Goal: Information Seeking & Learning: Learn about a topic

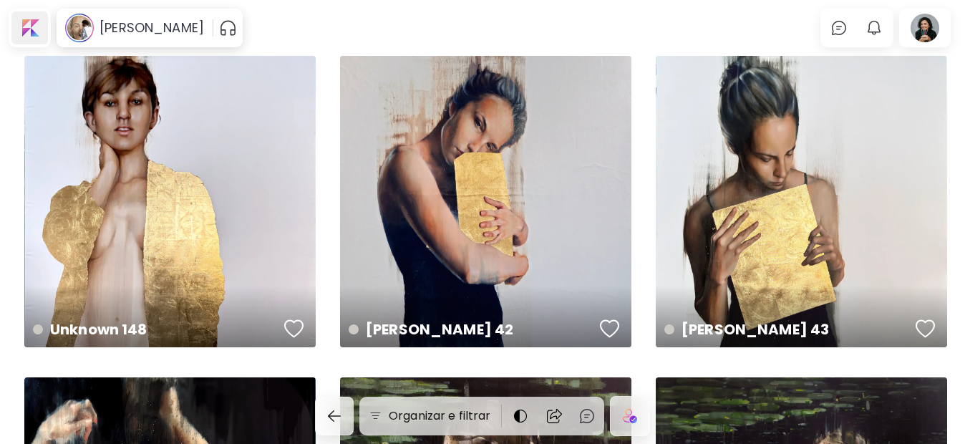
click at [26, 32] on div at bounding box center [29, 27] width 36 height 33
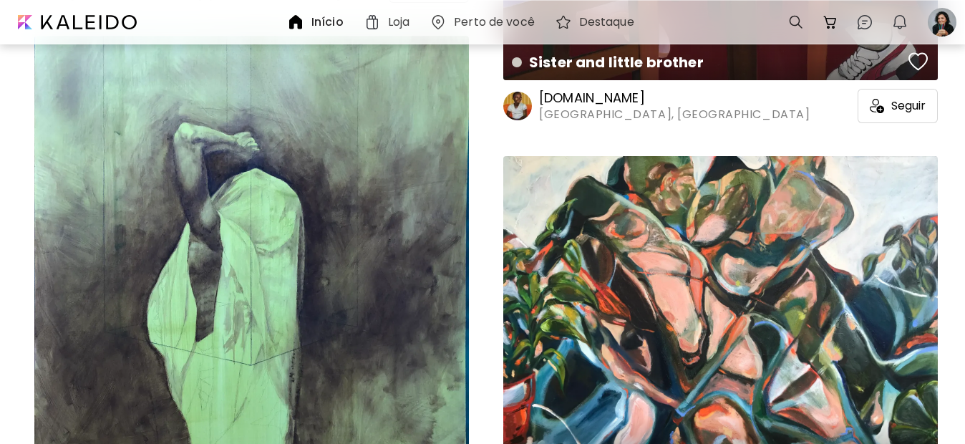
scroll to position [102, 0]
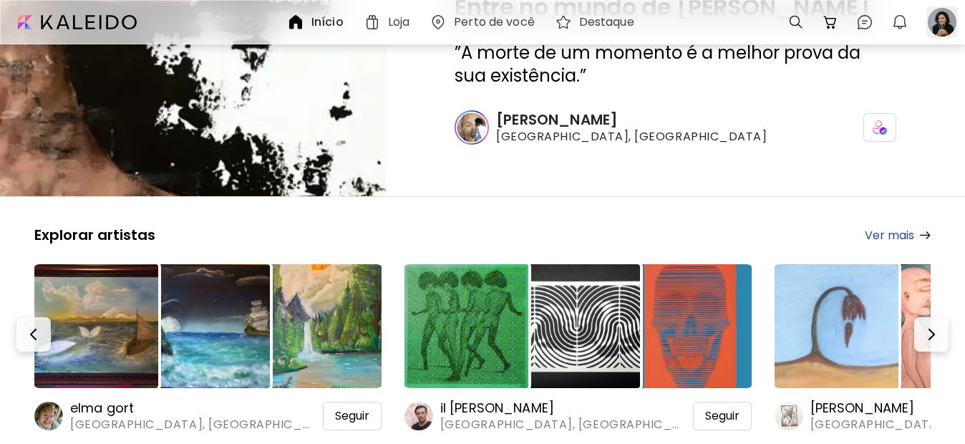
click at [939, 29] on div at bounding box center [941, 21] width 31 height 31
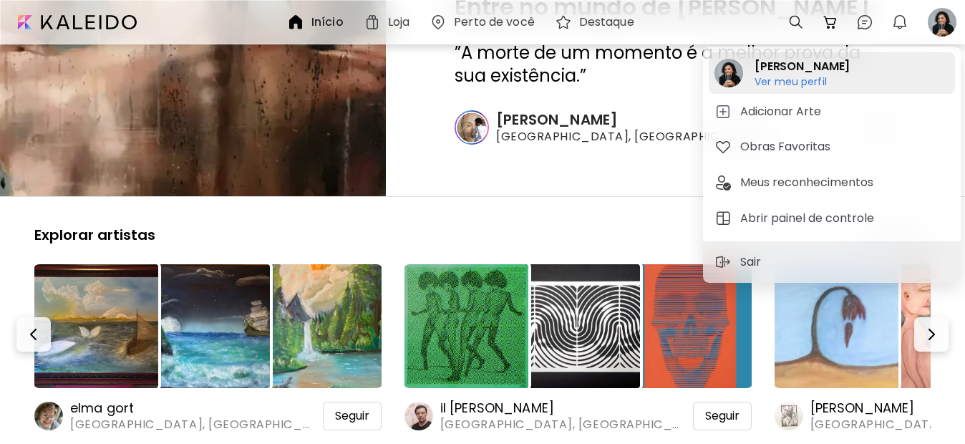
click at [789, 77] on h6 "Ver meu perfil" at bounding box center [801, 81] width 95 height 13
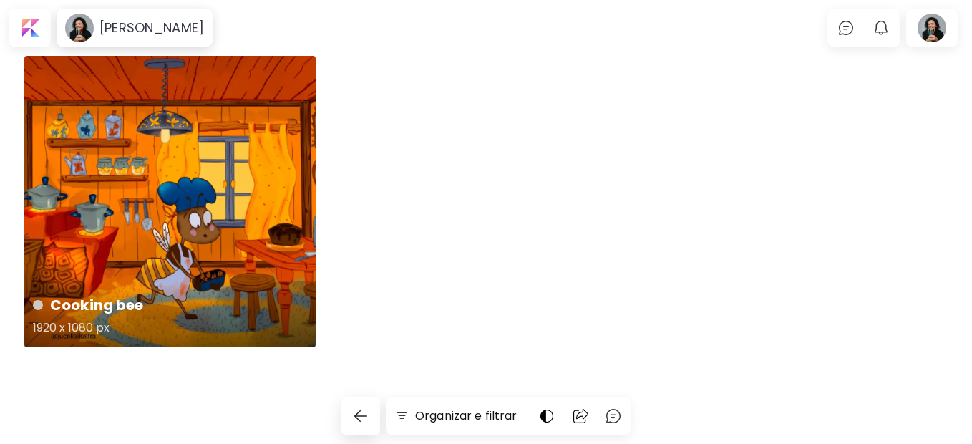
click at [152, 256] on div "Cooking bee 1920 x 1080 px" at bounding box center [169, 201] width 291 height 291
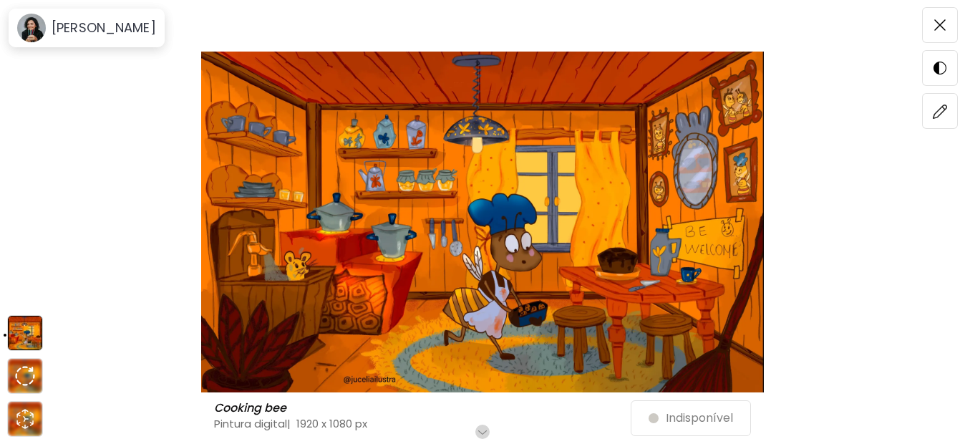
click at [489, 434] on h6 "Role para mais" at bounding box center [483, 431] width 74 height 11
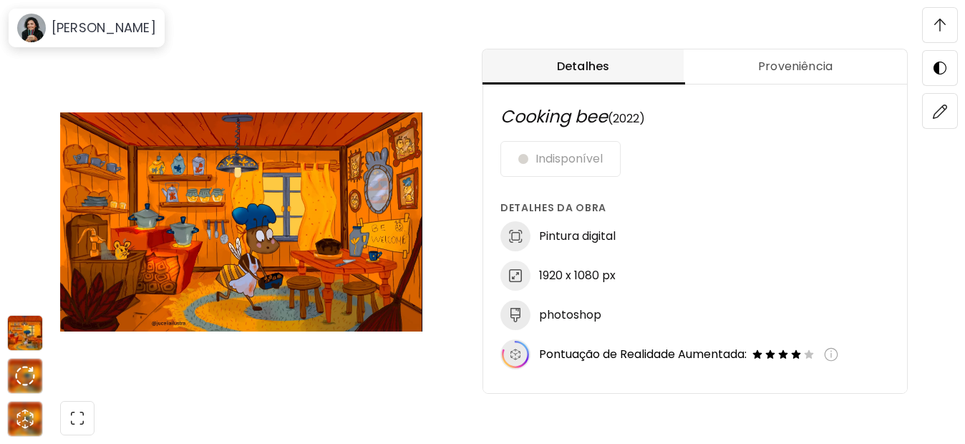
scroll to position [1, 0]
click at [789, 352] on img at bounding box center [782, 353] width 13 height 13
click at [674, 354] on span "Pontuação de Realidade Aumentada:" at bounding box center [643, 354] width 208 height 16
click at [798, 65] on span "Proveniência" at bounding box center [795, 66] width 206 height 17
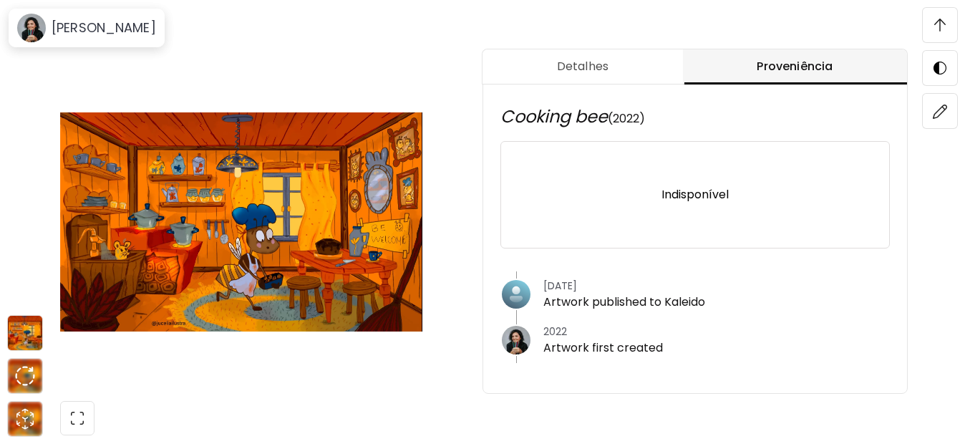
scroll to position [0, 0]
drag, startPoint x: 255, startPoint y: 293, endPoint x: 112, endPoint y: 24, distance: 304.4
click at [112, 24] on h6 "[PERSON_NAME]" at bounding box center [104, 27] width 104 height 17
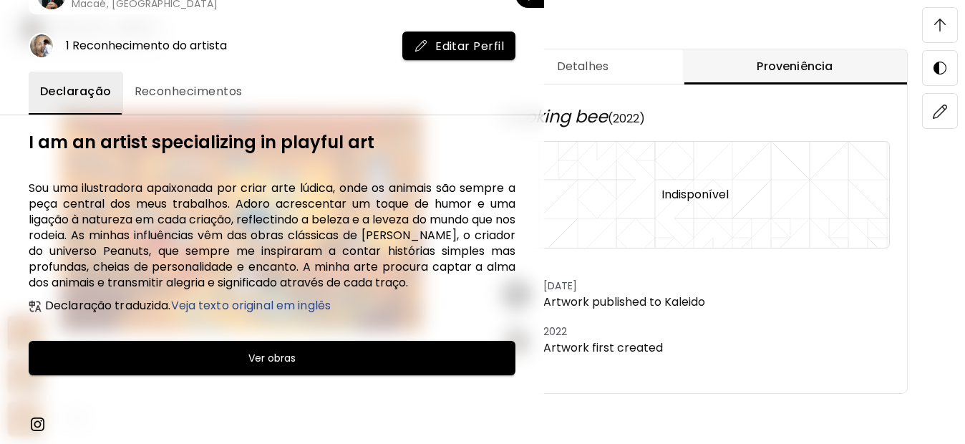
scroll to position [32, 0]
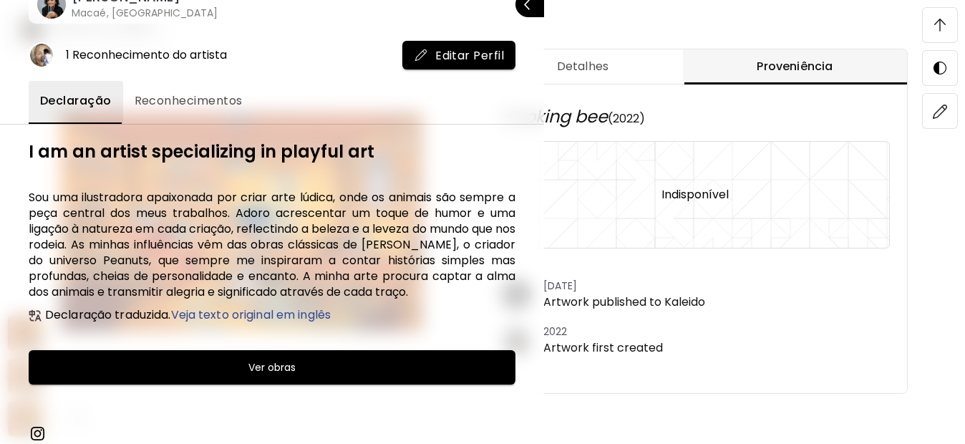
click at [145, 96] on span "Reconhecimentos" at bounding box center [189, 100] width 108 height 17
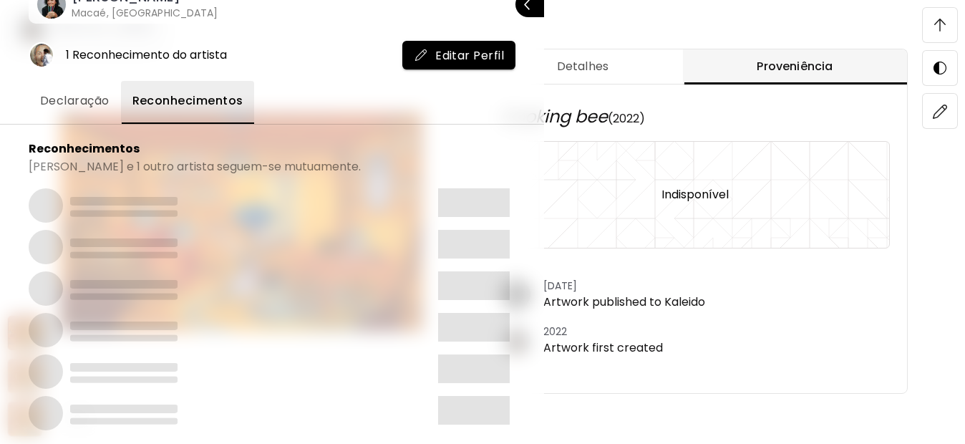
scroll to position [0, 0]
